Goal: Information Seeking & Learning: Find specific fact

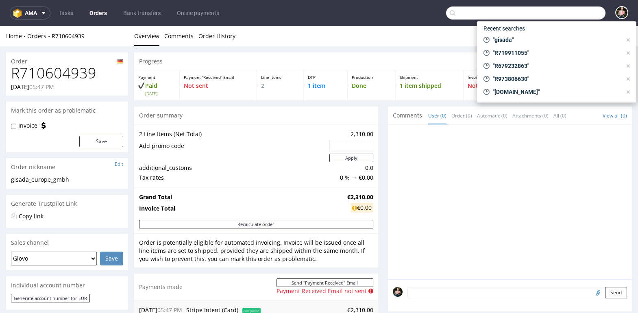
scroll to position [296, 0]
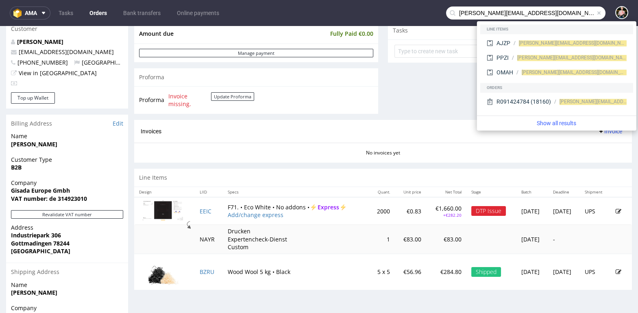
drag, startPoint x: 467, startPoint y: 15, endPoint x: 419, endPoint y: 11, distance: 48.2
click at [419, 11] on nav "ama Tasks Orders Bank transfers Online payments paul@jondo.cz" at bounding box center [319, 13] width 638 height 26
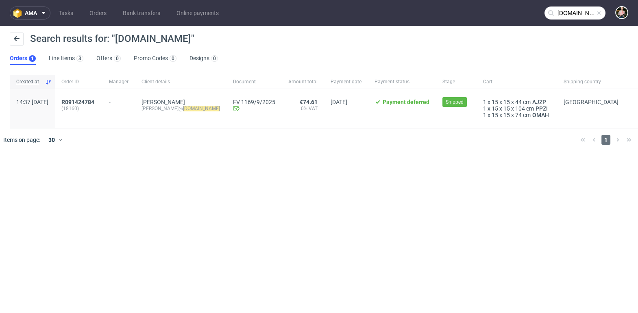
click at [595, 13] on input "jondo.cz" at bounding box center [575, 13] width 61 height 13
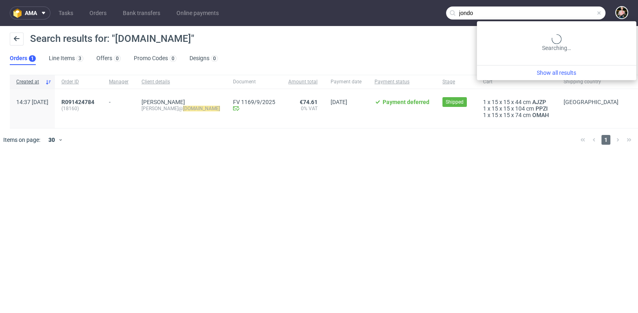
type input "jondo"
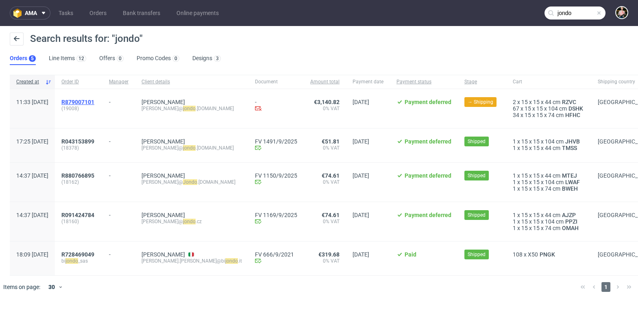
click at [94, 100] on span "R879007101" at bounding box center [77, 102] width 33 height 7
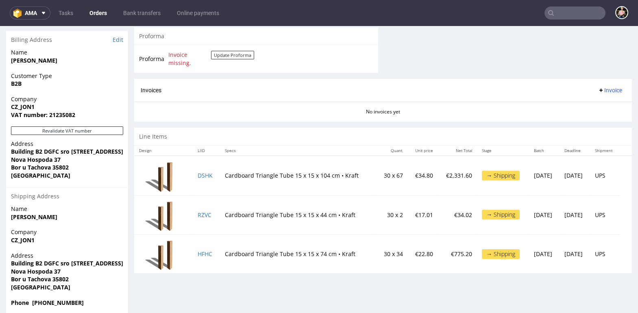
scroll to position [414, 0]
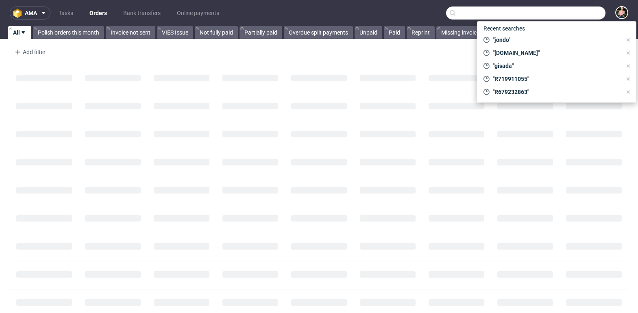
click at [557, 13] on input "text" at bounding box center [525, 13] width 159 height 13
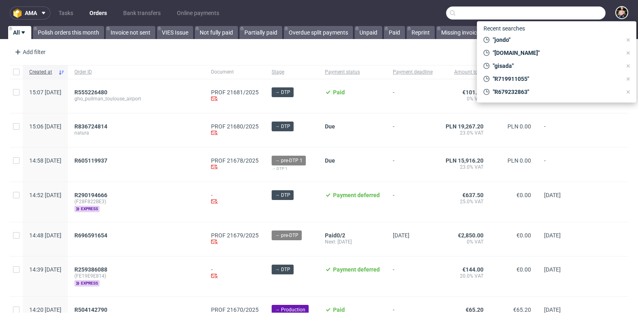
paste input "FG85H7D8EE"
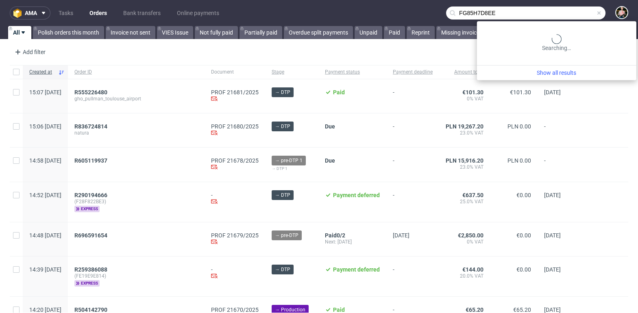
type input "FG85H7D8EE"
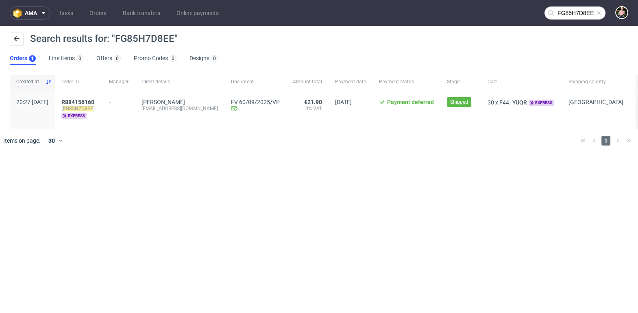
click at [597, 13] on span at bounding box center [599, 13] width 7 height 7
click at [585, 13] on input "text" at bounding box center [575, 13] width 61 height 13
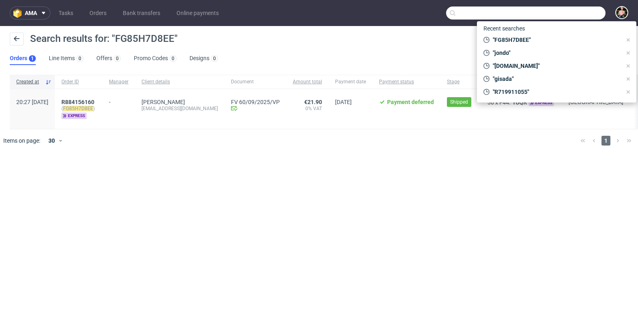
paste input "FFB37A4DD0"
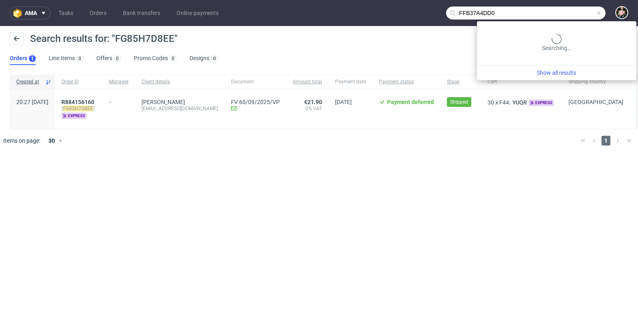
type input "FFB37A4DD0"
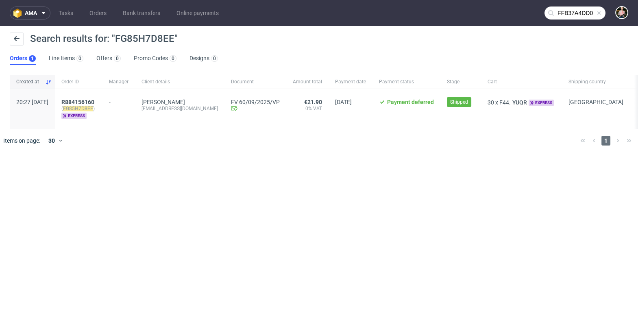
click at [599, 14] on span at bounding box center [599, 13] width 7 height 7
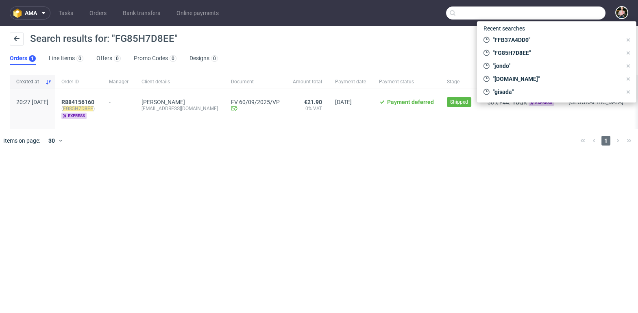
click at [592, 14] on input "text" at bounding box center [525, 13] width 159 height 13
paste input "FG22F3DAA2"
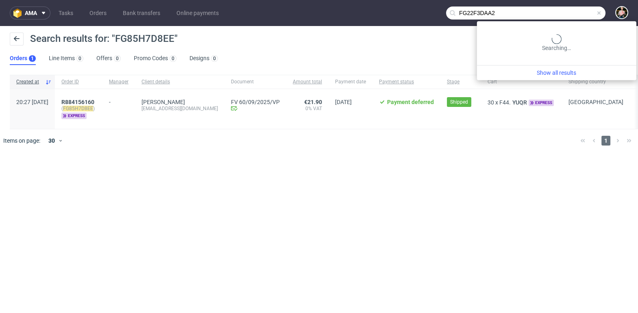
type input "FG22F3DAA2"
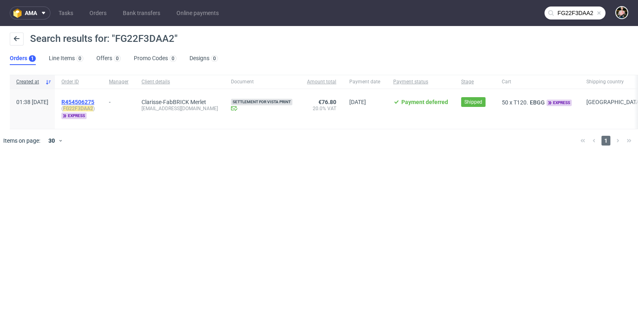
click at [94, 102] on span "R454506275" at bounding box center [77, 102] width 33 height 7
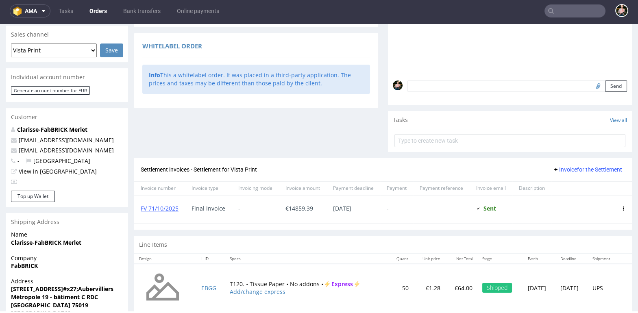
scroll to position [257, 0]
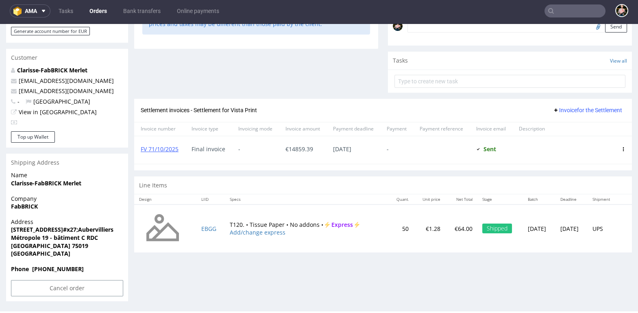
click at [217, 222] on td "EBGG" at bounding box center [210, 229] width 29 height 48
click at [217, 224] on td "EBGG" at bounding box center [210, 229] width 29 height 48
copy link "EBGG"
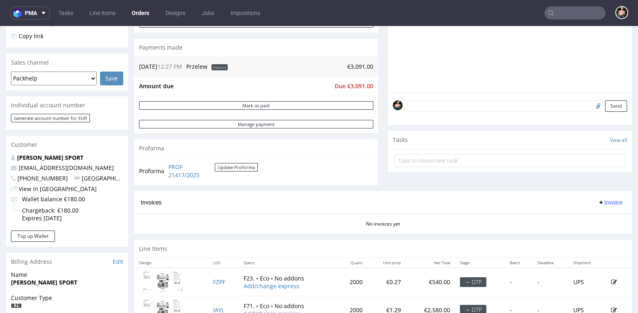
scroll to position [418, 0]
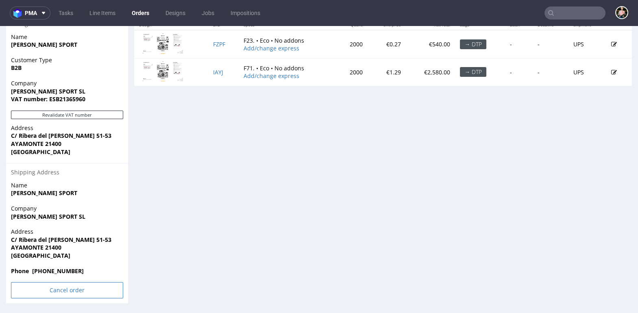
click at [59, 292] on input "Cancel order" at bounding box center [67, 290] width 112 height 16
click at [55, 266] on link "Yes" at bounding box center [54, 268] width 23 height 12
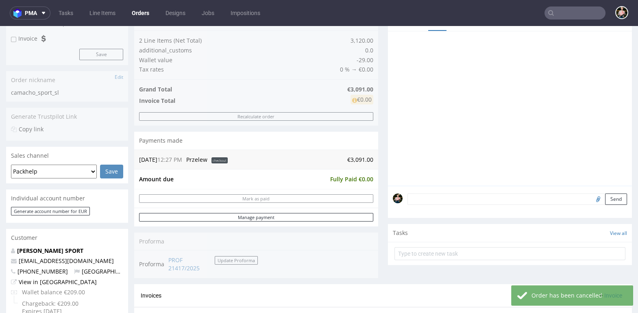
scroll to position [127, 0]
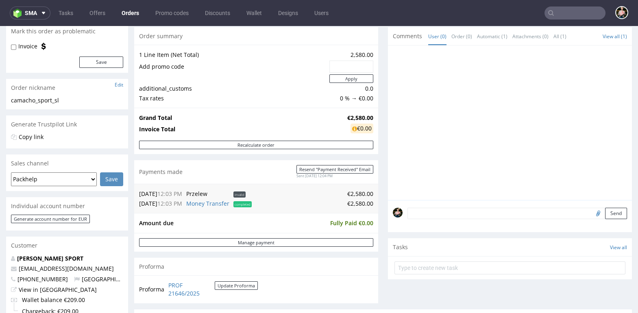
scroll to position [13, 0]
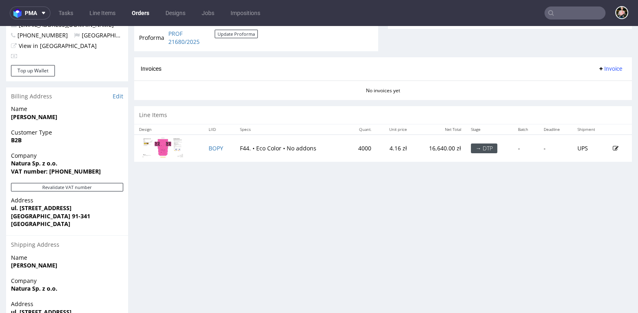
scroll to position [229, 0]
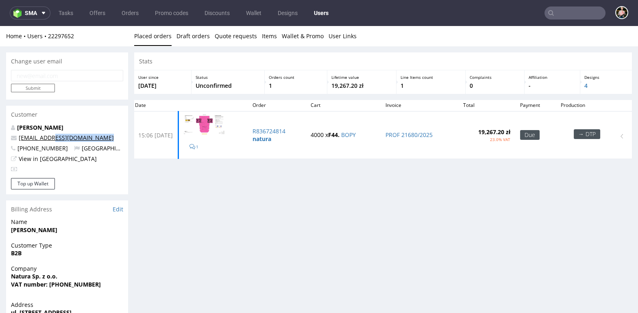
drag, startPoint x: 105, startPoint y: 137, endPoint x: 56, endPoint y: 137, distance: 49.6
click at [56, 137] on p "[EMAIL_ADDRESS][DOMAIN_NAME]" at bounding box center [67, 138] width 112 height 8
copy link "[DOMAIN_NAME]"
click at [565, 15] on input "text" at bounding box center [575, 13] width 61 height 13
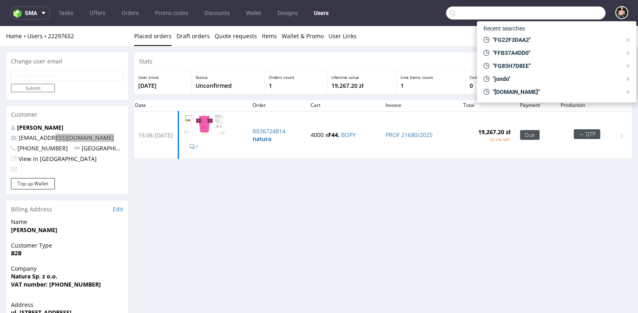
paste input "[DOMAIN_NAME]"
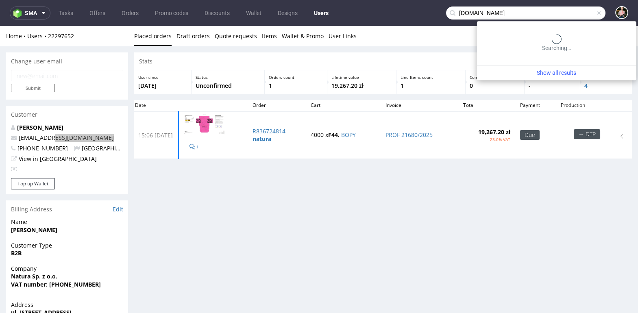
type input "[DOMAIN_NAME]"
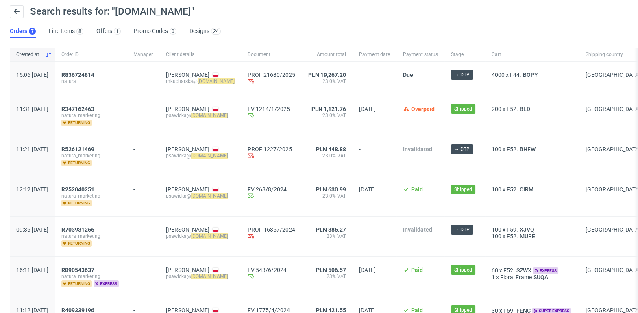
scroll to position [14, 0]
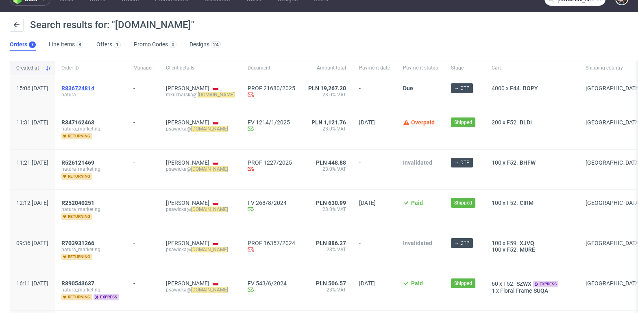
click at [94, 89] on span "R836724814" at bounding box center [77, 88] width 33 height 7
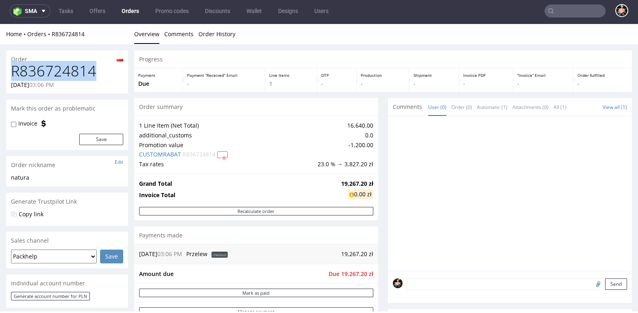
drag, startPoint x: 102, startPoint y: 71, endPoint x: 10, endPoint y: 72, distance: 92.7
click at [10, 72] on div "R836724814 [DATE] 03:06 PM" at bounding box center [67, 78] width 122 height 31
copy h1 "R836724814"
